Goal: Transaction & Acquisition: Purchase product/service

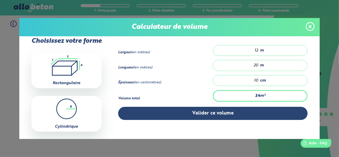
drag, startPoint x: 250, startPoint y: 50, endPoint x: 258, endPoint y: 50, distance: 7.5
click at [258, 50] on div "12 m" at bounding box center [260, 50] width 95 height 11
click at [242, 59] on div "Largeur (en mètres) 12 m" at bounding box center [212, 52] width 189 height 15
drag, startPoint x: 251, startPoint y: 64, endPoint x: 255, endPoint y: 65, distance: 4.4
click at [255, 64] on input "20" at bounding box center [238, 65] width 40 height 5
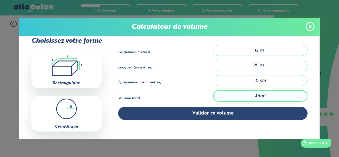
type input "1.2"
type input "1"
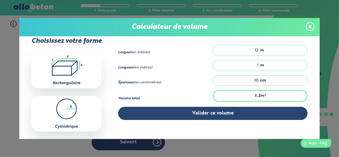
type input "14.4"
type input "12"
click at [203, 91] on div "Volume total 14.4 m³" at bounding box center [212, 98] width 189 height 16
click at [250, 80] on input "10" at bounding box center [238, 80] width 40 height 5
click at [253, 78] on input "10" at bounding box center [238, 80] width 40 height 5
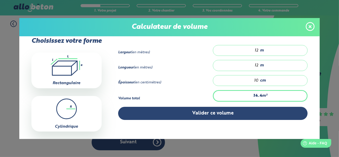
type input "21.6"
type input "15"
click at [193, 86] on div "Épaisseur (en centimètres) 15 cm" at bounding box center [212, 82] width 189 height 15
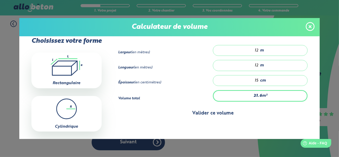
click at [218, 112] on button "Valider ce volume" at bounding box center [212, 113] width 189 height 13
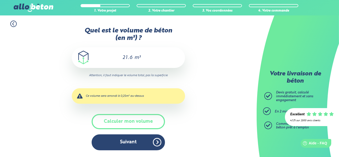
scroll to position [22, 0]
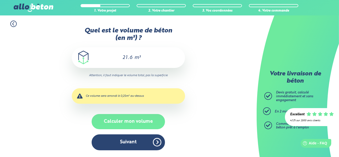
click at [143, 122] on button "Calculer mon volume" at bounding box center [128, 121] width 73 height 15
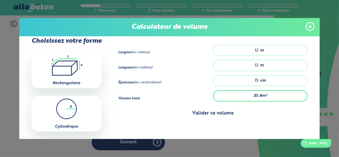
click at [154, 114] on button "Valider ce volume" at bounding box center [212, 113] width 189 height 13
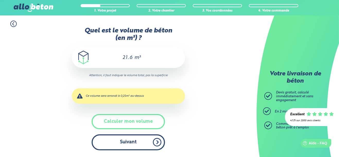
click at [146, 139] on button "Suivant" at bounding box center [128, 142] width 73 height 16
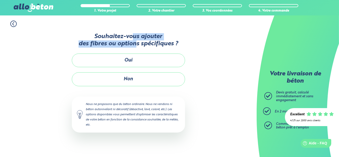
drag, startPoint x: 131, startPoint y: 39, endPoint x: 136, endPoint y: 46, distance: 9.0
click at [136, 46] on p "Souhaitez-vous ajouter des fibres ou options spécifiques ?" at bounding box center [128, 40] width 113 height 14
drag, startPoint x: 136, startPoint y: 46, endPoint x: 120, endPoint y: 46, distance: 16.0
click at [120, 46] on p "Souhaitez-vous ajouter des fibres ou options spécifiques ?" at bounding box center [128, 40] width 113 height 14
click at [136, 45] on p "Souhaitez-vous ajouter des fibres ou options spécifiques ?" at bounding box center [128, 40] width 113 height 14
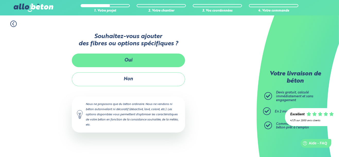
click at [133, 59] on button "Oui" at bounding box center [128, 61] width 113 height 14
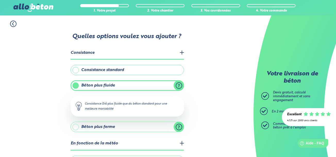
click at [117, 85] on label "Béton plus fluide" at bounding box center [127, 85] width 113 height 10
click at [0, 0] on input "Béton plus fluide" at bounding box center [0, 0] width 0 height 0
click at [102, 69] on label "Consistance standard" at bounding box center [127, 70] width 113 height 10
click at [0, 0] on input "Consistance standard" at bounding box center [0, 0] width 0 height 0
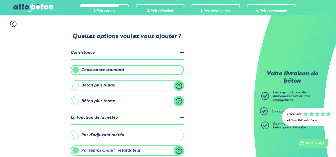
click at [106, 82] on label "Béton plus fluide" at bounding box center [127, 85] width 113 height 10
click at [0, 0] on input "Béton plus fluide" at bounding box center [0, 0] width 0 height 0
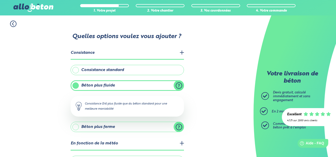
click at [178, 84] on label "Béton plus fluide" at bounding box center [127, 85] width 113 height 10
click at [0, 0] on input "Béton plus fluide" at bounding box center [0, 0] width 0 height 0
click at [129, 103] on div "Consistance (S4) plus fluide que du béton standard pour une meilleure maniabili…" at bounding box center [127, 106] width 113 height 21
drag, startPoint x: 118, startPoint y: 108, endPoint x: 106, endPoint y: 107, distance: 12.7
click at [106, 107] on div "Consistance (S4) plus fluide que du béton standard pour une meilleure maniabili…" at bounding box center [127, 106] width 113 height 21
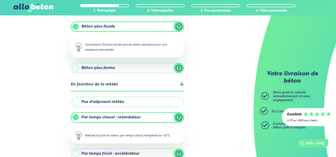
scroll to position [66, 0]
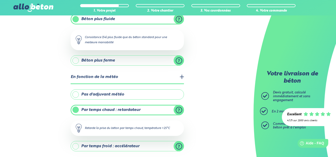
click at [117, 94] on label "Pas d'adjuvant météo" at bounding box center [127, 94] width 113 height 10
click at [0, 0] on input "Pas d'adjuvant météo" at bounding box center [0, 0] width 0 height 0
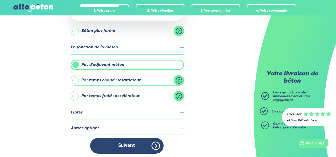
click at [154, 109] on legend "Fibres" at bounding box center [127, 112] width 113 height 13
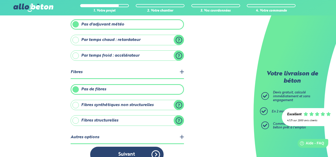
scroll to position [141, 0]
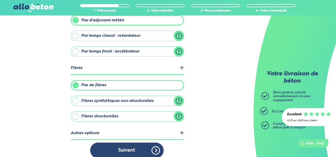
click at [175, 99] on label "Fibres synthétiques non structurelles" at bounding box center [127, 101] width 113 height 10
click at [0, 0] on input "Fibres synthétiques non structurelles" at bounding box center [0, 0] width 0 height 0
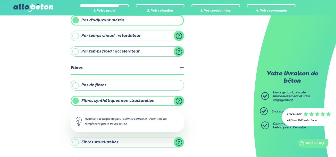
drag, startPoint x: 109, startPoint y: 117, endPoint x: 136, endPoint y: 120, distance: 27.7
click at [136, 120] on div "Réduisent le risque de fissuration superficielle - Attention, ne remplacent pas…" at bounding box center [127, 121] width 113 height 21
drag, startPoint x: 136, startPoint y: 120, endPoint x: 113, endPoint y: 126, distance: 24.1
click at [113, 127] on div "Réduisent le risque de fissuration superficielle - Attention, ne remplacent pas…" at bounding box center [127, 121] width 113 height 21
click at [113, 121] on div "Réduisent le risque de fissuration superficielle - Attention, ne remplacent pas…" at bounding box center [127, 121] width 113 height 21
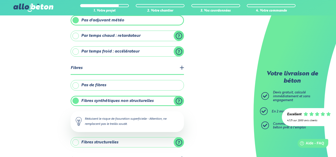
click at [179, 100] on label "Fibres synthétiques non structurelles" at bounding box center [127, 101] width 113 height 10
click at [0, 0] on input "Fibres synthétiques non structurelles" at bounding box center [0, 0] width 0 height 0
click at [180, 141] on label "Fibres structurelles" at bounding box center [127, 142] width 113 height 10
click at [0, 0] on input "Fibres structurelles" at bounding box center [0, 0] width 0 height 0
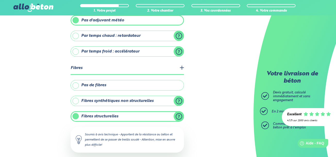
click at [133, 101] on label "Fibres synthétiques non structurelles" at bounding box center [127, 101] width 113 height 10
click at [0, 0] on input "Fibres synthétiques non structurelles" at bounding box center [0, 0] width 0 height 0
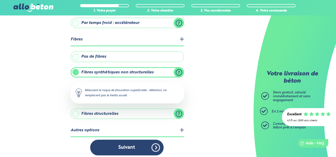
scroll to position [171, 0]
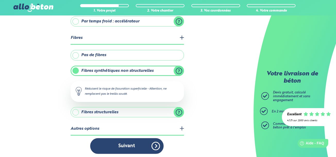
click at [168, 126] on legend "Autres options" at bounding box center [127, 129] width 113 height 13
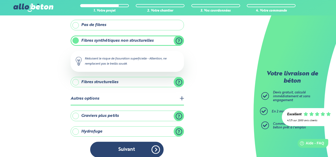
scroll to position [204, 0]
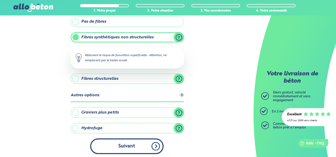
click at [127, 144] on button "Suivant" at bounding box center [126, 146] width 73 height 16
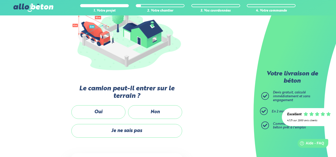
scroll to position [71, 0]
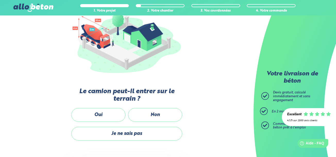
click at [134, 96] on label "Le camion peut-il entrer sur le terrain ?" at bounding box center [126, 95] width 113 height 15
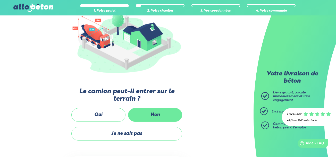
click at [143, 112] on label "Non" at bounding box center [155, 115] width 54 height 14
click at [0, 0] on input "Non" at bounding box center [0, 0] width 0 height 0
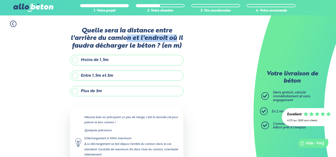
drag, startPoint x: 130, startPoint y: 36, endPoint x: 176, endPoint y: 41, distance: 46.1
click at [176, 41] on label "Quelle sera la distance entre l'arrière du camion et l'endroit où il faudra déc…" at bounding box center [126, 38] width 113 height 23
drag, startPoint x: 176, startPoint y: 41, endPoint x: 135, endPoint y: 47, distance: 41.3
click at [135, 47] on label "Quelle sera la distance entre l'arrière du camion et l'endroit où il faudra déc…" at bounding box center [126, 38] width 113 height 23
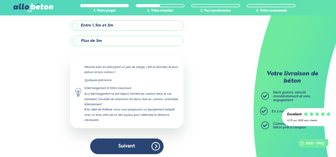
scroll to position [51, 0]
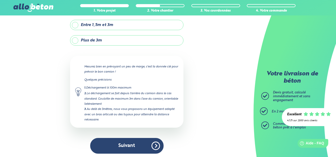
drag, startPoint x: 118, startPoint y: 65, endPoint x: 128, endPoint y: 119, distance: 55.1
click at [128, 119] on div "Mesurez bien en prévoyant un peu de marge, c'est la donnée clé pour prévoir le …" at bounding box center [126, 92] width 113 height 72
drag, startPoint x: 128, startPoint y: 119, endPoint x: 118, endPoint y: 115, distance: 10.8
click at [118, 115] on div "3. Au delà de 3mètres, nous vous proposons un équipement adapté avec un bras ar…" at bounding box center [131, 115] width 94 height 16
click at [111, 114] on div "3. Au delà de 3mètres, nous vous proposons un équipement adapté avec un bras ar…" at bounding box center [131, 115] width 94 height 16
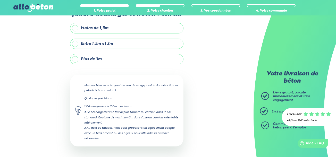
scroll to position [0, 0]
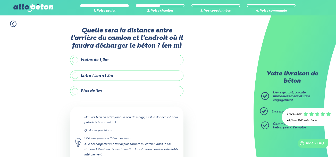
drag, startPoint x: 137, startPoint y: 35, endPoint x: 118, endPoint y: 31, distance: 20.0
click at [119, 31] on label "Quelle sera la distance entre l'arrière du camion et l'endroit où il faudra déc…" at bounding box center [126, 38] width 113 height 23
drag, startPoint x: 118, startPoint y: 31, endPoint x: 112, endPoint y: 31, distance: 5.2
drag, startPoint x: 112, startPoint y: 31, endPoint x: 104, endPoint y: 31, distance: 8.5
click at [104, 30] on label "Quelle sera la distance entre l'arrière du camion et l'endroit où il faudra déc…" at bounding box center [126, 38] width 113 height 23
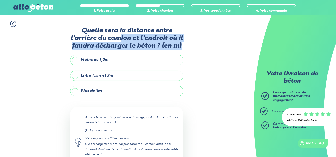
drag, startPoint x: 124, startPoint y: 37, endPoint x: 185, endPoint y: 47, distance: 61.1
click at [185, 47] on div "1. Votre projet 2. Votre chantier 3. Vos coordonnées 4. Votre commande Quelle s…" at bounding box center [126, 112] width 253 height 194
drag, startPoint x: 185, startPoint y: 47, endPoint x: 152, endPoint y: 41, distance: 32.6
click at [152, 41] on label "Quelle sera la distance entre l'arrière du camion et l'endroit où il faudra déc…" at bounding box center [126, 38] width 113 height 23
click at [176, 44] on label "Quelle sera la distance entre l'arrière du camion et l'endroit où il faudra déc…" at bounding box center [126, 38] width 113 height 23
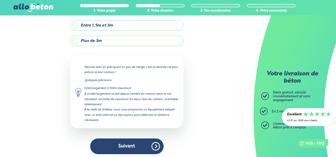
scroll to position [51, 0]
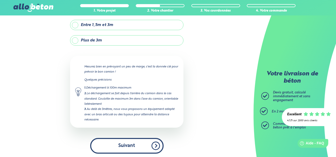
click at [125, 144] on button "Suivant" at bounding box center [126, 146] width 73 height 16
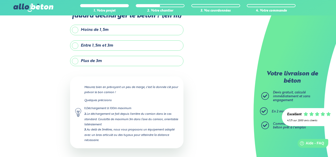
scroll to position [6, 0]
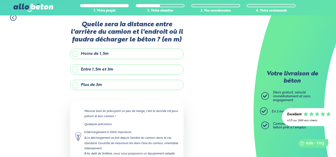
click at [106, 83] on label "Plus de 3m" at bounding box center [126, 85] width 113 height 10
click at [0, 0] on input "Plus de 3m" at bounding box center [0, 0] width 0 height 0
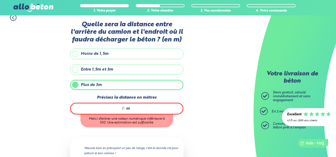
drag, startPoint x: 120, startPoint y: 109, endPoint x: 115, endPoint y: 105, distance: 5.9
click at [117, 106] on input "Précisez la distance en mètres" at bounding box center [100, 108] width 49 height 5
drag, startPoint x: 119, startPoint y: 107, endPoint x: 125, endPoint y: 107, distance: 5.2
click at [126, 107] on div "m" at bounding box center [126, 109] width 113 height 12
drag, startPoint x: 124, startPoint y: 107, endPoint x: 119, endPoint y: 107, distance: 4.9
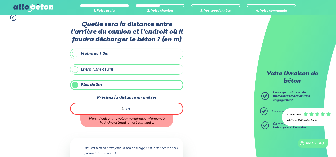
click at [119, 107] on input "Précisez la distance en mètres" at bounding box center [100, 108] width 49 height 5
type input "1"
click at [125, 97] on label "Précisez la distance en mètres" at bounding box center [126, 97] width 113 height 5
click at [125, 106] on input "15" at bounding box center [100, 108] width 49 height 5
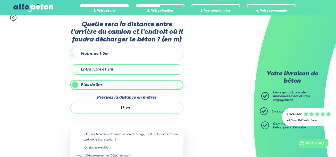
drag, startPoint x: 124, startPoint y: 108, endPoint x: 116, endPoint y: 108, distance: 7.2
click at [117, 108] on input "15" at bounding box center [99, 108] width 49 height 5
type input "30"
click at [116, 121] on div "Quelle sera la distance entre l'arrière du camion et l'endroit où il faudra déc…" at bounding box center [126, 124] width 113 height 206
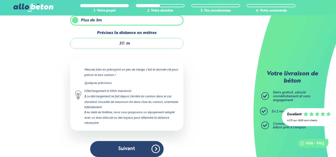
scroll to position [74, 0]
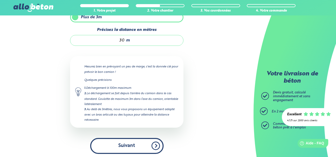
click at [131, 143] on button "Suivant" at bounding box center [126, 146] width 73 height 16
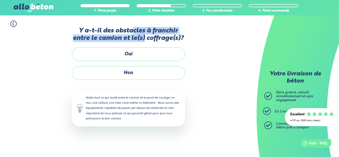
drag, startPoint x: 135, startPoint y: 36, endPoint x: 145, endPoint y: 39, distance: 9.9
click at [145, 39] on label "Y a-t-il des obstacles à franchir entre le camion et le(s) coffrage(s)?" at bounding box center [128, 34] width 113 height 15
drag, startPoint x: 145, startPoint y: 39, endPoint x: 120, endPoint y: 40, distance: 24.2
click at [120, 40] on label "Y a-t-il des obstacles à franchir entre le camion et le(s) coffrage(s)?" at bounding box center [128, 34] width 113 height 15
click at [135, 37] on label "Y a-t-il des obstacles à franchir entre le camion et le(s) coffrage(s)?" at bounding box center [128, 34] width 113 height 15
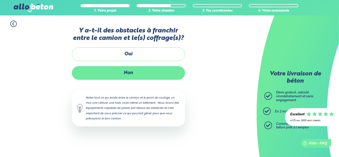
click at [133, 70] on label "Non" at bounding box center [128, 73] width 113 height 14
click at [0, 0] on input "Non" at bounding box center [0, 0] width 0 height 0
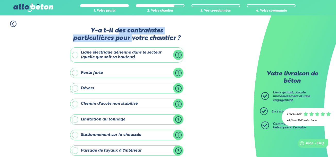
drag, startPoint x: 125, startPoint y: 34, endPoint x: 131, endPoint y: 40, distance: 8.0
click at [131, 40] on label "Y-a t-il des contraintes particulières pour votre chantier ?" at bounding box center [126, 34] width 113 height 15
drag, startPoint x: 131, startPoint y: 40, endPoint x: 99, endPoint y: 37, distance: 31.5
click at [99, 37] on label "Y-a t-il des contraintes particulières pour votre chantier ?" at bounding box center [126, 34] width 113 height 15
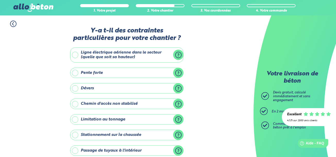
click at [119, 53] on label "Ligne électrique aérienne dans le secteur (quelle que soit sa hauteur)" at bounding box center [126, 54] width 113 height 15
click at [0, 0] on input "Ligne électrique aérienne dans le secteur (quelle que soit sa hauteur)" at bounding box center [0, 0] width 0 height 0
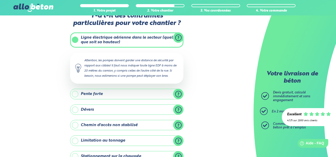
scroll to position [22, 0]
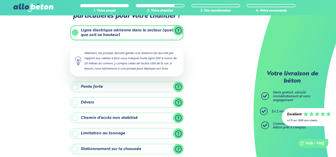
click at [101, 86] on label "Pente forte" at bounding box center [126, 87] width 113 height 10
click at [0, 0] on input "Pente forte" at bounding box center [0, 0] width 0 height 0
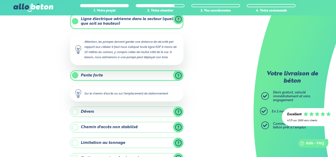
scroll to position [44, 0]
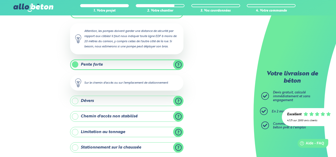
click at [129, 84] on div "Sur le chemin d'accès ou sur l'emplacement de stationnement" at bounding box center [126, 82] width 113 height 15
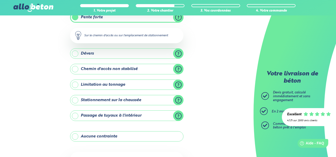
scroll to position [111, 0]
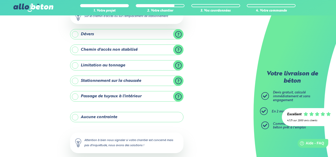
click at [126, 80] on label "Stationnement sur la chaussée" at bounding box center [126, 81] width 113 height 10
click at [0, 0] on input "Stationnement sur la chaussée" at bounding box center [0, 0] width 0 height 0
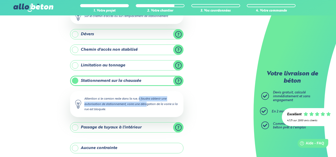
drag, startPoint x: 119, startPoint y: 99, endPoint x: 125, endPoint y: 106, distance: 8.6
click at [125, 106] on div "Attention si le camion reste dans la rue, il faudra obtenir une autorisation de…" at bounding box center [126, 104] width 113 height 26
drag, startPoint x: 125, startPoint y: 106, endPoint x: 107, endPoint y: 110, distance: 17.9
click at [107, 110] on div "Attention si le camion reste dans la rue, il faudra obtenir une autorisation de…" at bounding box center [126, 104] width 113 height 26
drag, startPoint x: 118, startPoint y: 106, endPoint x: 99, endPoint y: 101, distance: 19.6
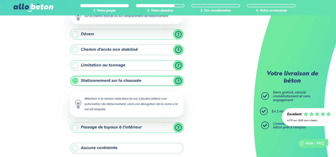
click at [99, 101] on div "Attention si le camion reste dans la rue, il faudra obtenir une autorisation de…" at bounding box center [126, 104] width 113 height 26
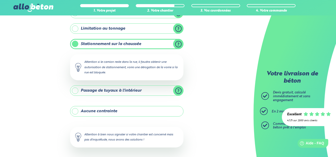
scroll to position [155, 0]
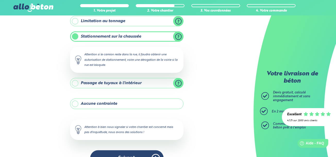
click at [126, 81] on label "Passage de tuyaux à l'intérieur" at bounding box center [126, 83] width 113 height 10
click at [0, 0] on input "Passage de tuyaux à l'intérieur" at bounding box center [0, 0] width 0 height 0
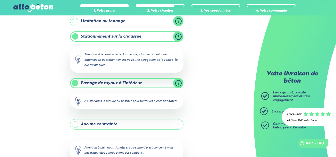
click at [125, 82] on label "Passage de tuyaux à l'intérieur" at bounding box center [126, 83] width 113 height 10
click at [0, 0] on input "Passage de tuyaux à l'intérieur" at bounding box center [0, 0] width 0 height 0
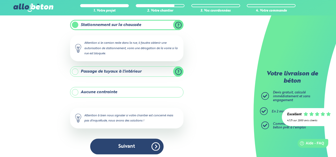
scroll to position [168, 0]
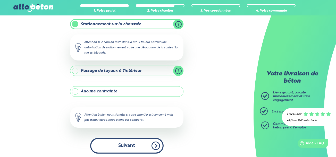
click at [123, 138] on button "Suivant" at bounding box center [126, 146] width 73 height 16
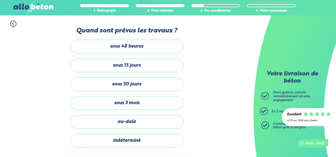
click at [127, 29] on label "Quand sont prévus les travaux ?" at bounding box center [126, 30] width 113 height 7
drag, startPoint x: 133, startPoint y: 31, endPoint x: 137, endPoint y: 32, distance: 5.1
click at [137, 32] on label "Quand sont prévus les travaux ?" at bounding box center [126, 30] width 113 height 7
drag, startPoint x: 137, startPoint y: 32, endPoint x: 122, endPoint y: 29, distance: 16.0
click at [122, 29] on label "Quand sont prévus les travaux ?" at bounding box center [126, 30] width 113 height 7
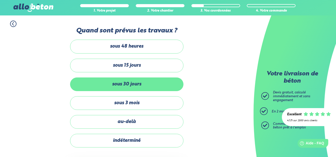
click at [141, 82] on label "sous 30 jours" at bounding box center [126, 84] width 113 height 14
click at [0, 0] on input "sous 30 jours" at bounding box center [0, 0] width 0 height 0
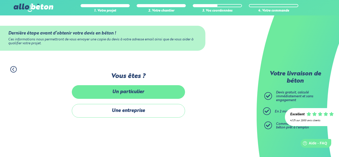
click at [135, 95] on label "Un particulier" at bounding box center [128, 92] width 113 height 14
click at [0, 0] on input "Un particulier" at bounding box center [0, 0] width 0 height 0
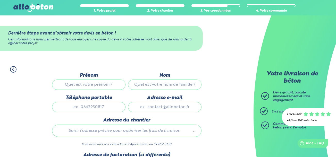
click at [113, 86] on input "Prénom" at bounding box center [88, 85] width 73 height 10
type input "Jérémy"
click at [150, 86] on input "Nom" at bounding box center [164, 85] width 73 height 10
type input "Kratz-Vercier"
click at [105, 109] on input "Téléphone portable" at bounding box center [88, 107] width 73 height 10
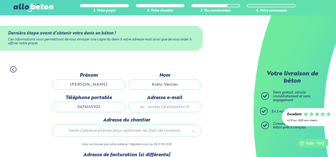
type input "0674145303"
click at [162, 100] on label "Adresse e-mail" at bounding box center [164, 98] width 73 height 6
click at [162, 102] on input "Adresse e-mail" at bounding box center [164, 107] width 73 height 10
click at [165, 107] on input "Adresse e-mail" at bounding box center [164, 107] width 73 height 10
type input "jerem.kratz@gmail.com"
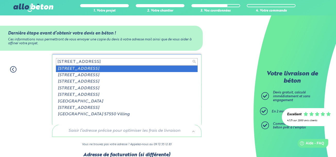
type input "24, rue de Villing"
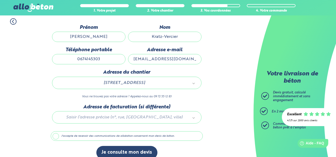
scroll to position [54, 0]
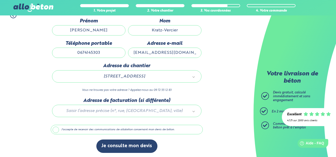
click at [118, 129] on label "J'accepte de recevoir des communications de allobéton concernant mon devis de b…" at bounding box center [127, 130] width 152 height 10
click at [0, 0] on input "J'accepte de recevoir des communications de allobéton concernant mon devis de b…" at bounding box center [0, 0] width 0 height 0
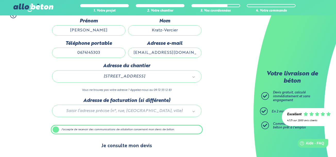
drag, startPoint x: 137, startPoint y: 143, endPoint x: 143, endPoint y: 138, distance: 7.7
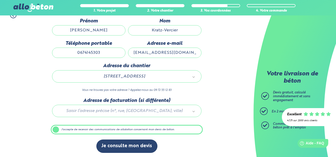
click at [137, 143] on button "Je consulte mon devis" at bounding box center [126, 146] width 61 height 13
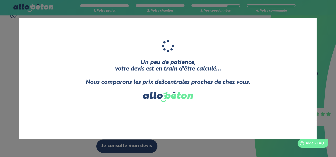
scroll to position [51, 0]
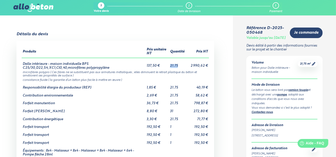
drag, startPoint x: 177, startPoint y: 66, endPoint x: 169, endPoint y: 66, distance: 8.2
click at [169, 66] on td "21.75" at bounding box center [177, 64] width 17 height 12
drag, startPoint x: 169, startPoint y: 66, endPoint x: 178, endPoint y: 73, distance: 12.3
click at [178, 73] on td "microfibres polypro ( Ces fibres ne se substituent pas aux armatures métallique…" at bounding box center [115, 74] width 187 height 8
drag, startPoint x: 178, startPoint y: 64, endPoint x: 165, endPoint y: 66, distance: 13.2
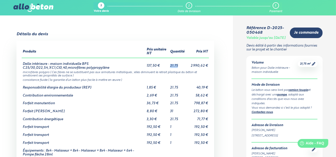
click at [165, 66] on tr "Dalle intérieure - maison individuelle BPS C25/30,D22,S4,XC1,Cl0,40,microfibres…" at bounding box center [115, 64] width 187 height 12
drag, startPoint x: 165, startPoint y: 66, endPoint x: 167, endPoint y: 81, distance: 15.3
click at [167, 81] on td "consistance fluide ( la garantie d’un béton plus facile à mettre en œuvre )" at bounding box center [115, 79] width 187 height 4
click at [182, 75] on td "microfibres polypro ( Ces fibres ne se substituent pas aux armatures métallique…" at bounding box center [115, 74] width 187 height 8
drag, startPoint x: 41, startPoint y: 102, endPoint x: 206, endPoint y: 101, distance: 165.0
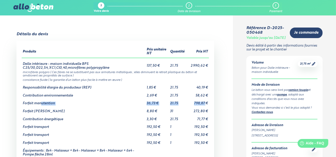
click at [206, 101] on tr "Forfait manutention 36,73 € 21.75 798,87 €" at bounding box center [115, 102] width 187 height 8
drag, startPoint x: 206, startPoint y: 101, endPoint x: 182, endPoint y: 116, distance: 28.4
click at [182, 116] on td "21.75" at bounding box center [177, 118] width 17 height 8
drag, startPoint x: 182, startPoint y: 89, endPoint x: 132, endPoint y: 85, distance: 50.6
click at [132, 85] on td "Responsabilité élargie du producteur (REP)" at bounding box center [84, 86] width 124 height 8
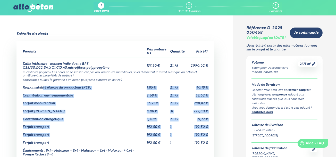
drag, startPoint x: 43, startPoint y: 87, endPoint x: 207, endPoint y: 130, distance: 170.2
click at [207, 130] on tbody "Dalle intérieure - maison individuelle BPS C25/30,D22,S4,XC1,Cl0,40,microfibres…" at bounding box center [115, 109] width 187 height 103
drag, startPoint x: 207, startPoint y: 130, endPoint x: 192, endPoint y: 136, distance: 16.5
click at [192, 136] on td "192,50 €" at bounding box center [197, 133] width 23 height 8
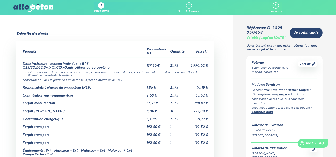
click at [153, 140] on td "192,50 €" at bounding box center [156, 141] width 23 height 8
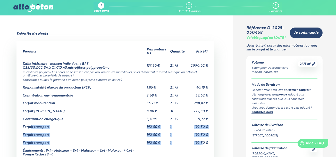
drag, startPoint x: 198, startPoint y: 136, endPoint x: 30, endPoint y: 127, distance: 168.9
click at [30, 127] on tbody "Dalle intérieure - maison individuelle BPS C25/30,D22,S4,XC1,Cl0,40,microfibres…" at bounding box center [115, 109] width 187 height 103
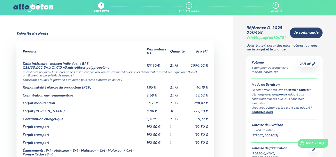
drag, startPoint x: 30, startPoint y: 127, endPoint x: 26, endPoint y: 119, distance: 8.5
click at [26, 119] on td "Contribution énergétique" at bounding box center [84, 118] width 124 height 8
drag, startPoint x: 27, startPoint y: 111, endPoint x: 206, endPoint y: 109, distance: 179.7
click at [206, 109] on tr "Forfait Tuyaux 8,80 € 31 272,80 €" at bounding box center [115, 110] width 187 height 8
drag, startPoint x: 206, startPoint y: 109, endPoint x: 165, endPoint y: 103, distance: 42.1
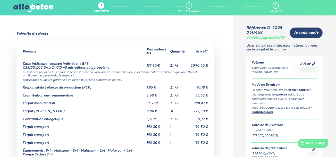
click at [165, 103] on td "36,73 €" at bounding box center [156, 102] width 23 height 8
drag, startPoint x: 207, startPoint y: 102, endPoint x: 30, endPoint y: 103, distance: 176.6
click at [30, 103] on tr "Forfait manutention 36,73 € 21.75 798,87 €" at bounding box center [115, 102] width 187 height 8
drag, startPoint x: 30, startPoint y: 103, endPoint x: 80, endPoint y: 97, distance: 50.3
click at [80, 97] on tbody "Dalle intérieure - maison individuelle BPS C25/30,D22,S4,XC1,Cl0,40,microfibres…" at bounding box center [115, 109] width 187 height 103
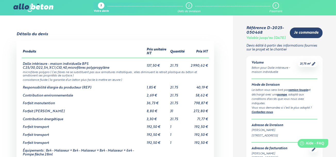
drag, startPoint x: 80, startPoint y: 97, endPoint x: 64, endPoint y: 94, distance: 16.7
click at [64, 94] on td "Contribution environnementale" at bounding box center [84, 94] width 124 height 8
click at [83, 102] on td "Forfait manutention" at bounding box center [84, 102] width 124 height 8
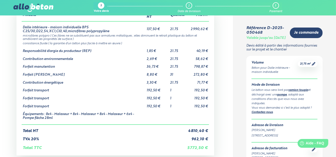
scroll to position [44, 0]
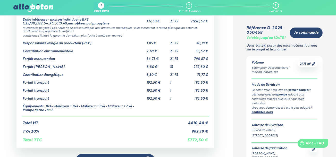
click at [97, 113] on td "Équipements : 8x4 - Malaxeur + 8x4 - Malaxeur + 8x4 - Malaxeur + 6x4 - Pompe fl…" at bounding box center [84, 109] width 124 height 16
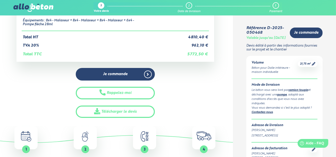
scroll to position [133, 0]
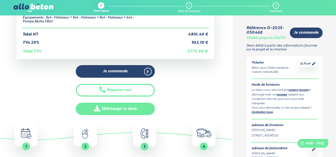
click at [133, 108] on link "Télécharger le devis" at bounding box center [115, 109] width 79 height 13
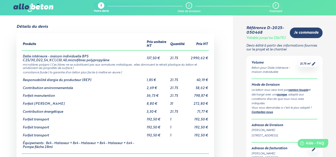
scroll to position [0, 0]
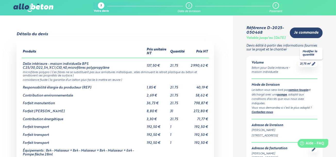
click at [308, 66] on span "21,75 m³" at bounding box center [305, 64] width 11 height 4
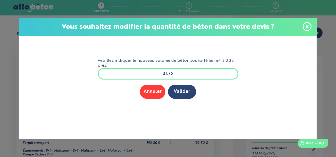
scroll to position [1, 0]
drag, startPoint x: 173, startPoint y: 76, endPoint x: 146, endPoint y: 78, distance: 27.1
click at [146, 78] on input "21,75" at bounding box center [168, 73] width 140 height 11
type input "1"
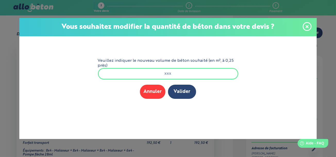
click at [168, 74] on input "Veuillez indiquer le nouveau volume de béton souhaité (en m³, à 0,25 près)" at bounding box center [168, 73] width 140 height 11
click at [174, 74] on input "Veuillez indiquer le nouveau volume de béton souhaité (en m³, à 0,25 près)" at bounding box center [168, 73] width 140 height 11
click at [154, 87] on button "Annuler" at bounding box center [152, 92] width 25 height 14
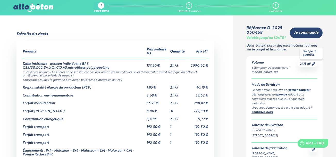
click at [307, 66] on span "21,75 m³" at bounding box center [305, 64] width 11 height 4
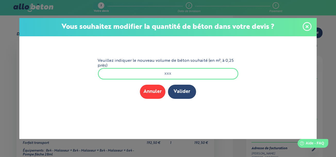
click at [169, 77] on input "Veuillez indiquer le nouveau volume de béton souhaité (en m³, à 0,25 près)" at bounding box center [168, 73] width 140 height 11
click at [155, 99] on form "Veuillez indiquer le nouveau volume de béton souhaité (en m³, à 0,25 près) Merc…" at bounding box center [168, 79] width 149 height 87
click at [154, 95] on button "Annuler" at bounding box center [152, 92] width 25 height 14
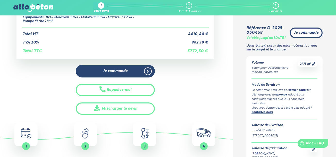
scroll to position [133, 0]
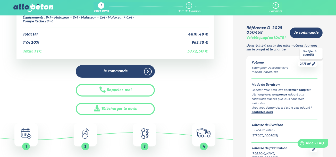
click at [308, 66] on span "21,75 m³" at bounding box center [305, 64] width 11 height 4
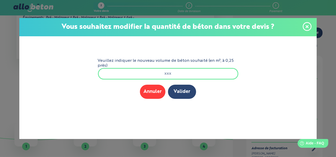
click at [182, 75] on input "Veuillez indiquer le nouveau volume de béton souhaité (en m³, à 0,25 près)" at bounding box center [168, 73] width 140 height 11
click at [174, 71] on input "Veuillez indiquer le nouveau volume de béton souhaité (en m³, à 0,25 près)" at bounding box center [168, 73] width 140 height 11
type input "15"
click at [215, 98] on div "Annuler Valider" at bounding box center [168, 92] width 140 height 14
click at [181, 93] on button "Valider" at bounding box center [182, 92] width 28 height 14
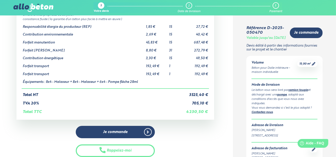
scroll to position [89, 0]
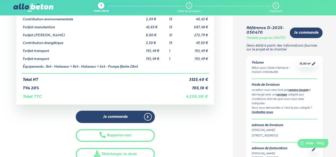
drag, startPoint x: 189, startPoint y: 97, endPoint x: 166, endPoint y: 96, distance: 24.0
click at [166, 96] on td "Total TTC" at bounding box center [103, 94] width 163 height 9
drag, startPoint x: 187, startPoint y: 97, endPoint x: 181, endPoint y: 96, distance: 5.9
click at [187, 97] on td "4 230,50 €" at bounding box center [197, 94] width 24 height 9
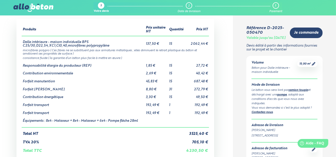
scroll to position [44, 0]
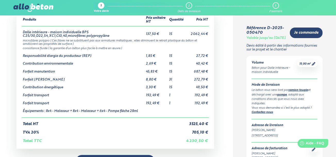
click at [193, 141] on td "4 230,50 €" at bounding box center [197, 139] width 24 height 9
click at [310, 66] on span "15,00 m³" at bounding box center [304, 64] width 11 height 4
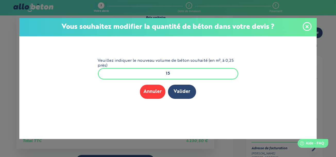
click at [175, 74] on input "15" at bounding box center [168, 73] width 140 height 11
click at [202, 75] on input "15" at bounding box center [168, 73] width 140 height 11
drag, startPoint x: 200, startPoint y: 73, endPoint x: 138, endPoint y: 73, distance: 62.0
click at [139, 74] on input "15" at bounding box center [168, 73] width 140 height 11
type input "12"
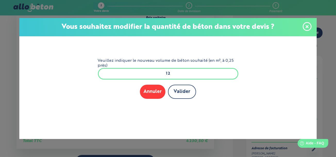
click at [181, 92] on button "Valider" at bounding box center [182, 92] width 28 height 14
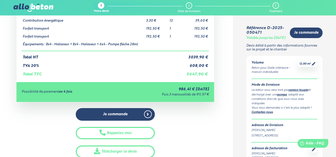
drag, startPoint x: 189, startPoint y: 76, endPoint x: 157, endPoint y: 73, distance: 31.6
click at [157, 73] on td "Total TTC" at bounding box center [103, 72] width 163 height 9
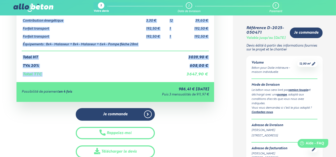
drag, startPoint x: 187, startPoint y: 74, endPoint x: 211, endPoint y: 74, distance: 24.5
click at [211, 74] on div "Produits Prix unitaire HT Quantité Prix HT Dalle intérieure - maison individuel…" at bounding box center [114, 12] width 197 height 140
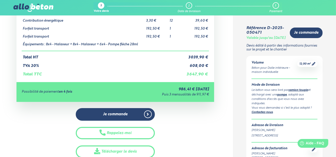
drag, startPoint x: 211, startPoint y: 74, endPoint x: 176, endPoint y: 67, distance: 35.7
click at [176, 67] on td "TVA 20%" at bounding box center [103, 64] width 163 height 8
click at [187, 76] on td "3 647,90 €" at bounding box center [197, 72] width 24 height 9
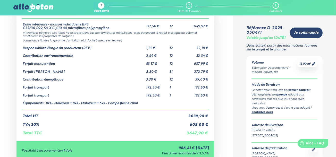
scroll to position [44, 0]
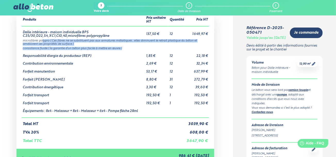
drag, startPoint x: 42, startPoint y: 40, endPoint x: 134, endPoint y: 46, distance: 92.3
click at [134, 46] on tbody "Dalle intérieure - maison individuelle BPS C25/30,D22,S4,XC1,Cl0,40,microfibres…" at bounding box center [115, 72] width 187 height 92
drag, startPoint x: 134, startPoint y: 46, endPoint x: 113, endPoint y: 49, distance: 20.8
click at [113, 49] on td "consistance fluide ( la garantie d’un béton plus facile à mettre en œuvre )" at bounding box center [115, 48] width 187 height 4
click at [125, 49] on td "consistance fluide ( la garantie d’un béton plus facile à mettre en œuvre )" at bounding box center [115, 48] width 187 height 4
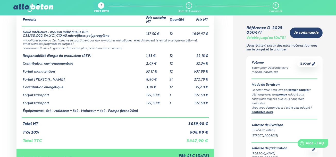
click at [171, 33] on td "12" at bounding box center [176, 32] width 17 height 12
drag, startPoint x: 173, startPoint y: 59, endPoint x: 149, endPoint y: 52, distance: 25.7
click at [149, 52] on td "1,85 €" at bounding box center [156, 54] width 23 height 8
drag, startPoint x: 149, startPoint y: 52, endPoint x: 170, endPoint y: 58, distance: 22.6
click at [170, 58] on td "12" at bounding box center [176, 54] width 17 height 8
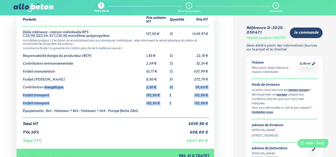
drag, startPoint x: 207, startPoint y: 103, endPoint x: 44, endPoint y: 86, distance: 164.1
click at [44, 86] on tbody "Dalle intérieure - maison individuelle BPS C25/30,D22,S4,XC1,Cl0,40,microfibres…" at bounding box center [115, 72] width 187 height 92
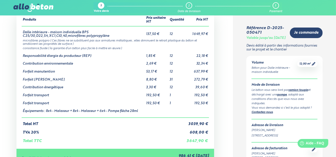
drag, startPoint x: 44, startPoint y: 86, endPoint x: 35, endPoint y: 78, distance: 12.6
click at [35, 78] on td "Forfait [PERSON_NAME]" at bounding box center [83, 78] width 123 height 8
drag, startPoint x: 46, startPoint y: 77, endPoint x: 207, endPoint y: 79, distance: 161.2
click at [207, 79] on tr "Forfait Tuyaux 8,80 € 31 272,79 €" at bounding box center [115, 78] width 187 height 8
drag, startPoint x: 207, startPoint y: 79, endPoint x: 209, endPoint y: 82, distance: 3.8
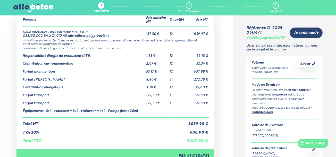
click at [209, 82] on div "Produits Prix unitaire HT Quantité Prix HT Dalle intérieure - maison individuel…" at bounding box center [114, 79] width 197 height 140
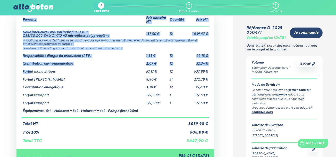
drag, startPoint x: 54, startPoint y: 72, endPoint x: 209, endPoint y: 70, distance: 154.7
click at [209, 70] on div "Produits Prix unitaire HT Quantité Prix HT Dalle intérieure - maison individuel…" at bounding box center [114, 79] width 197 height 140
drag, startPoint x: 209, startPoint y: 70, endPoint x: 204, endPoint y: 76, distance: 7.8
click at [204, 76] on td "272,79 €" at bounding box center [197, 78] width 24 height 8
click at [206, 73] on td "637,99 €" at bounding box center [197, 70] width 24 height 8
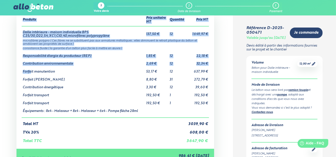
click at [208, 72] on td "637,99 €" at bounding box center [197, 70] width 24 height 8
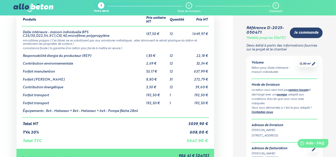
click at [214, 90] on div "Détails du devis Produits Prix unitaire HT Quantité Prix HT Dalle intérieure - …" at bounding box center [115, 112] width 235 height 224
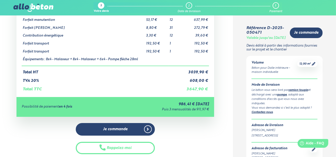
scroll to position [133, 0]
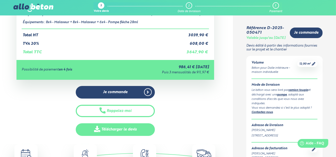
click at [147, 128] on link "Télécharger le devis" at bounding box center [115, 129] width 79 height 13
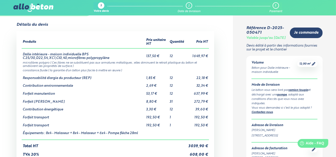
scroll to position [0, 0]
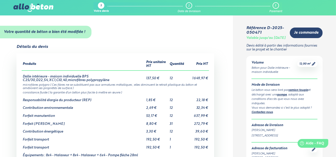
drag, startPoint x: 206, startPoint y: 64, endPoint x: 187, endPoint y: 57, distance: 20.3
click at [187, 57] on div "Produits Prix unitaire HT Quantité Prix HT Dalle intérieure - maison individuel…" at bounding box center [114, 123] width 197 height 140
drag, startPoint x: 185, startPoint y: 57, endPoint x: 170, endPoint y: 49, distance: 16.7
click at [171, 49] on div "Détails du devis" at bounding box center [114, 47] width 197 height 5
click at [206, 46] on div "Détails du devis" at bounding box center [114, 47] width 197 height 5
